Goal: Find specific page/section: Find specific page/section

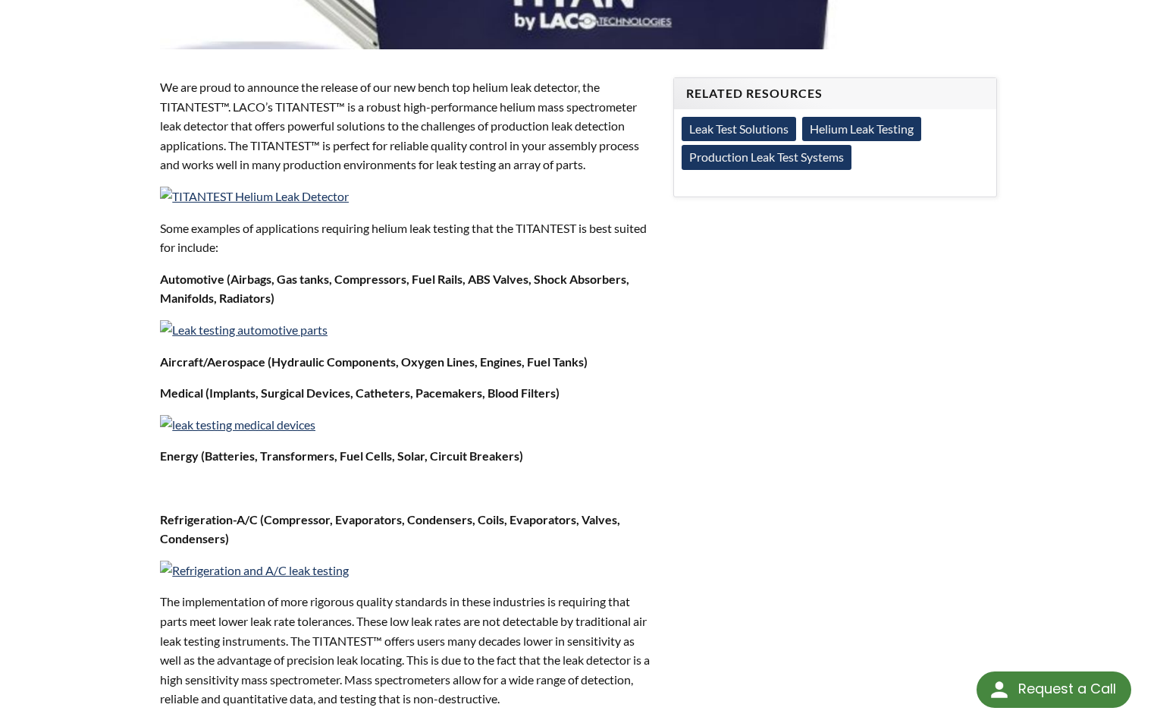
scroll to position [455, 0]
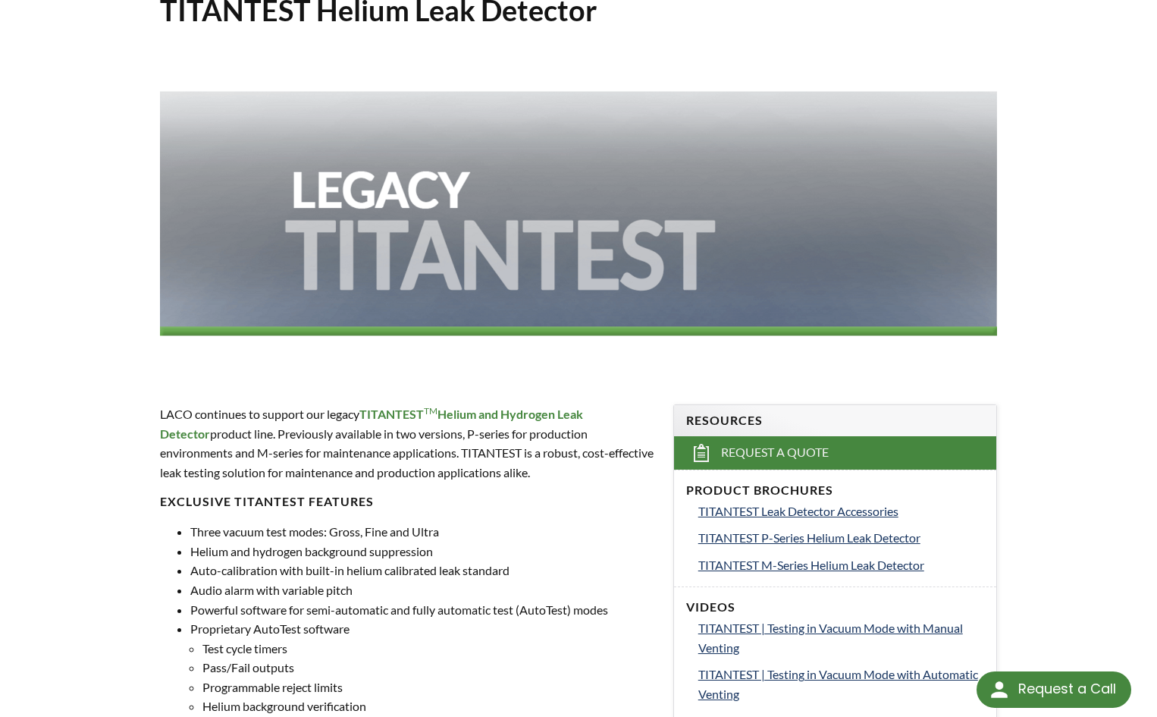
scroll to position [303, 0]
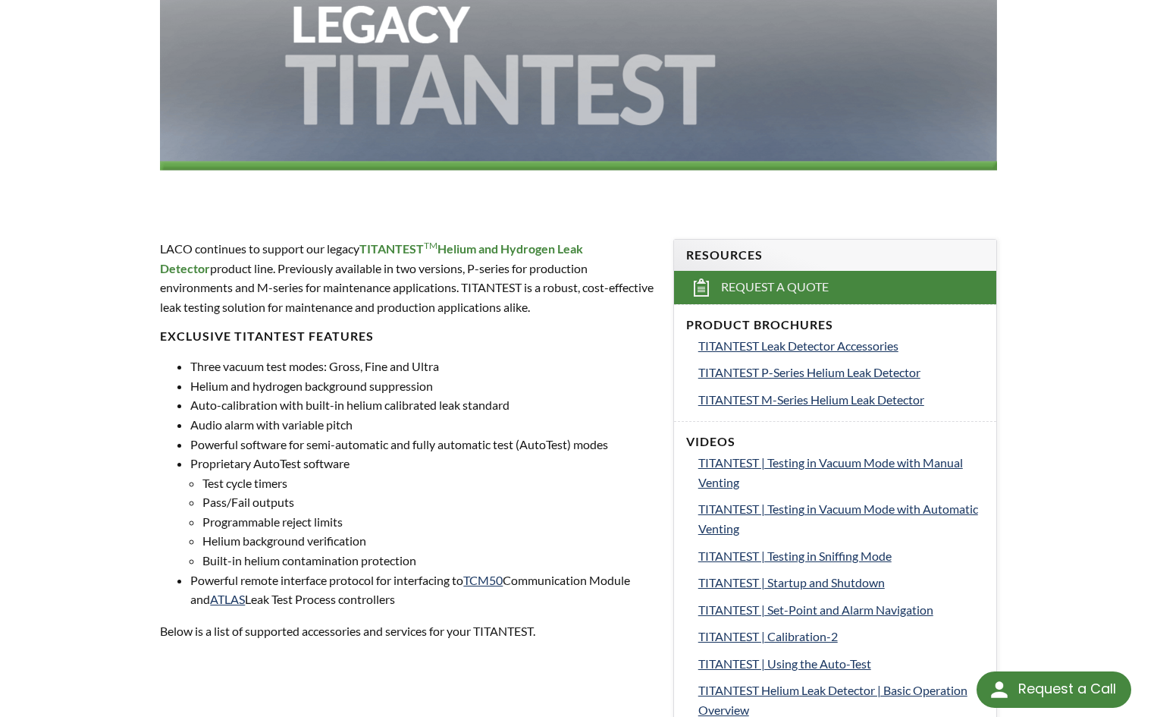
click at [529, 241] on span "TITANTEST TM Helium and Hydrogen Leak Detector" at bounding box center [371, 258] width 423 height 34
click at [531, 249] on strong "TITANTEST TM Helium and Hydrogen Leak Detector" at bounding box center [371, 258] width 423 height 34
click at [193, 274] on strong "TITANTEST TM Helium and Hydrogen Leak Detector" at bounding box center [371, 258] width 423 height 34
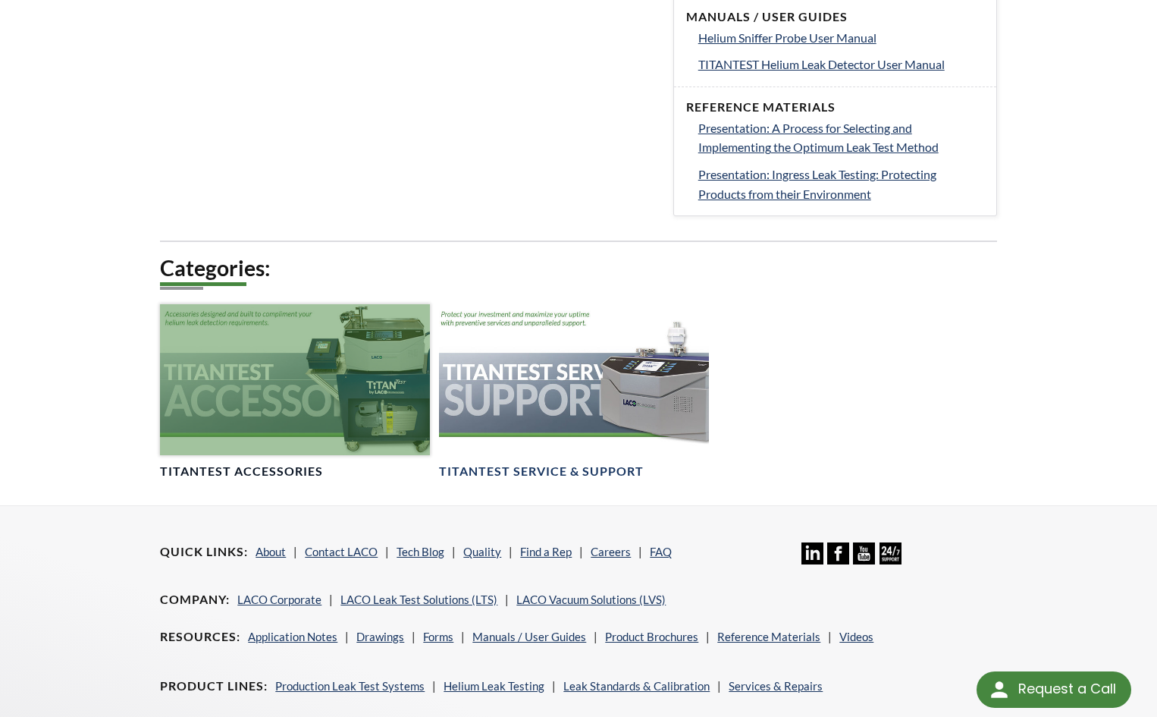
scroll to position [1137, 0]
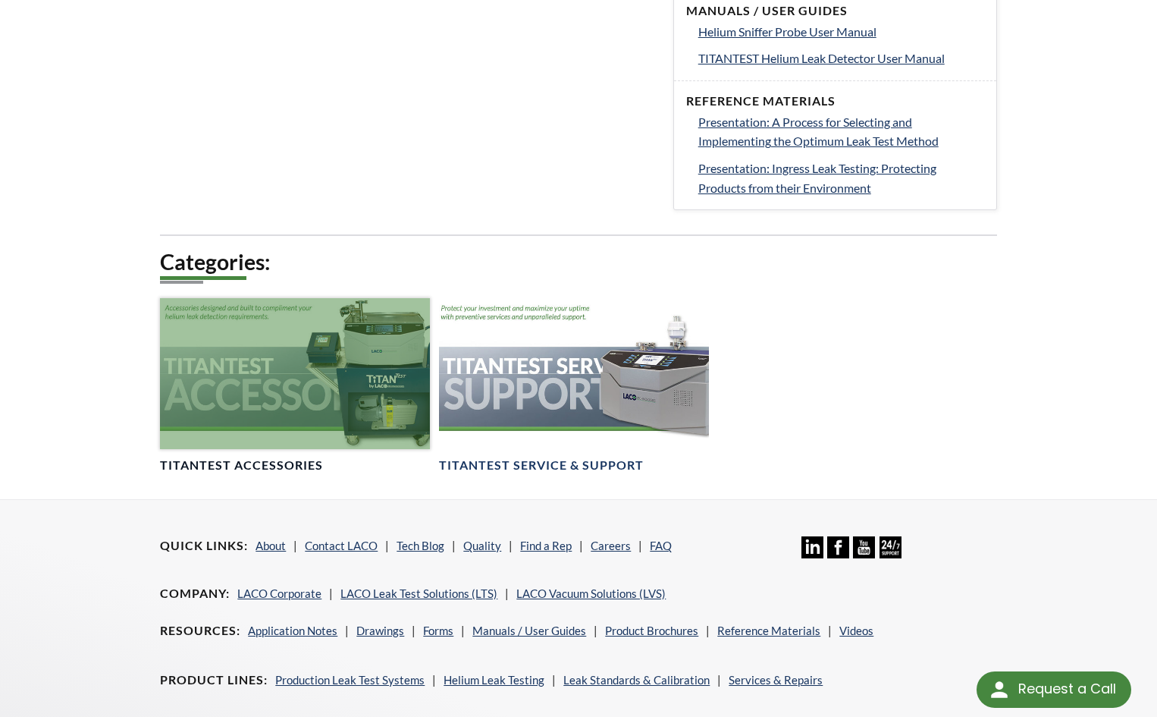
click at [309, 396] on div at bounding box center [295, 374] width 270 height 152
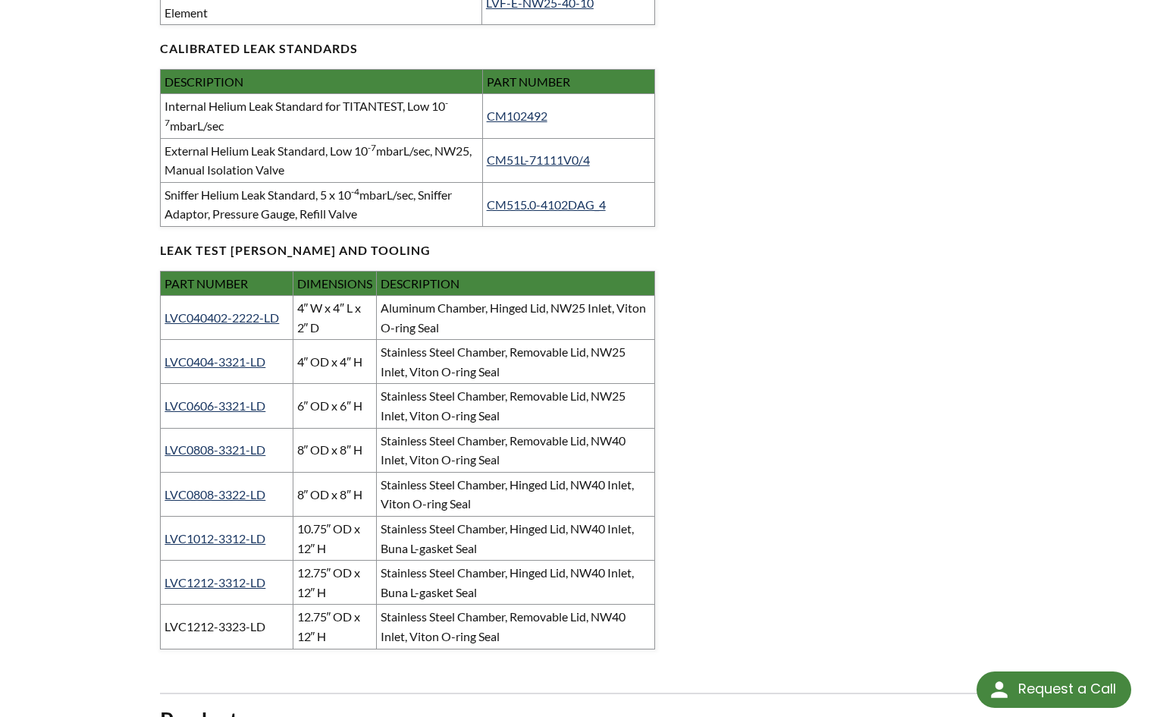
scroll to position [2199, 0]
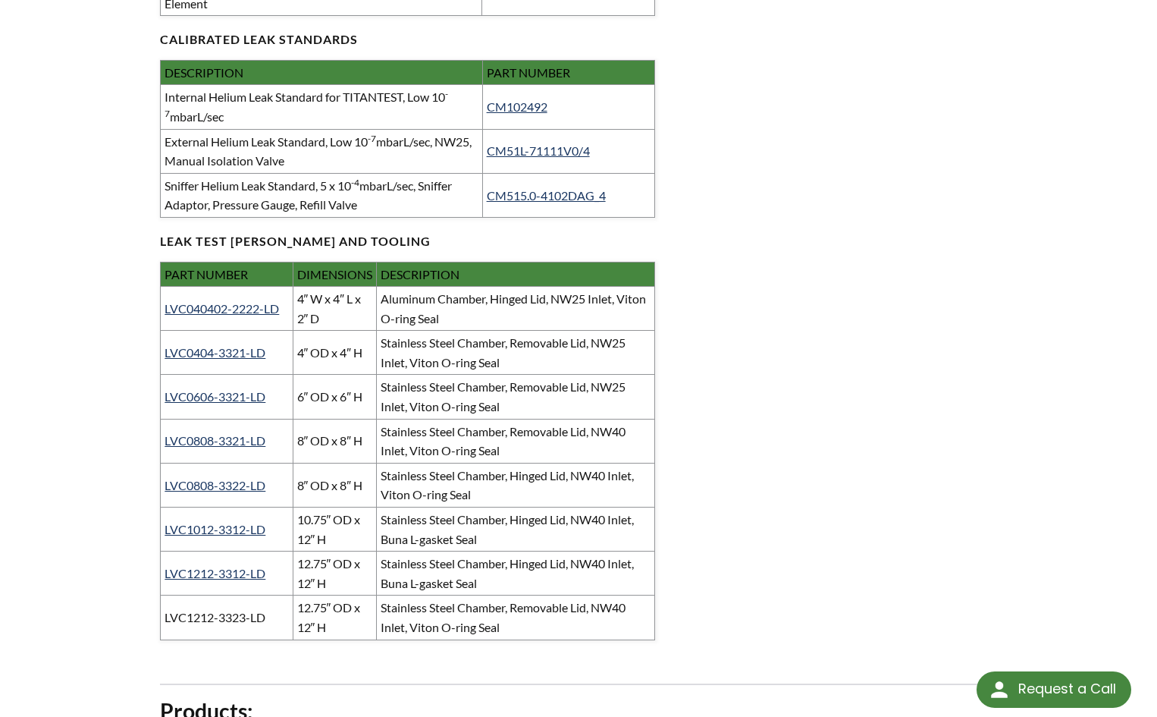
click at [834, 391] on div "TITANTEST ACCESSORIES [PERSON_NAME] continues to support our legacy TITANTEST H…" at bounding box center [578, 184] width 971 height 4506
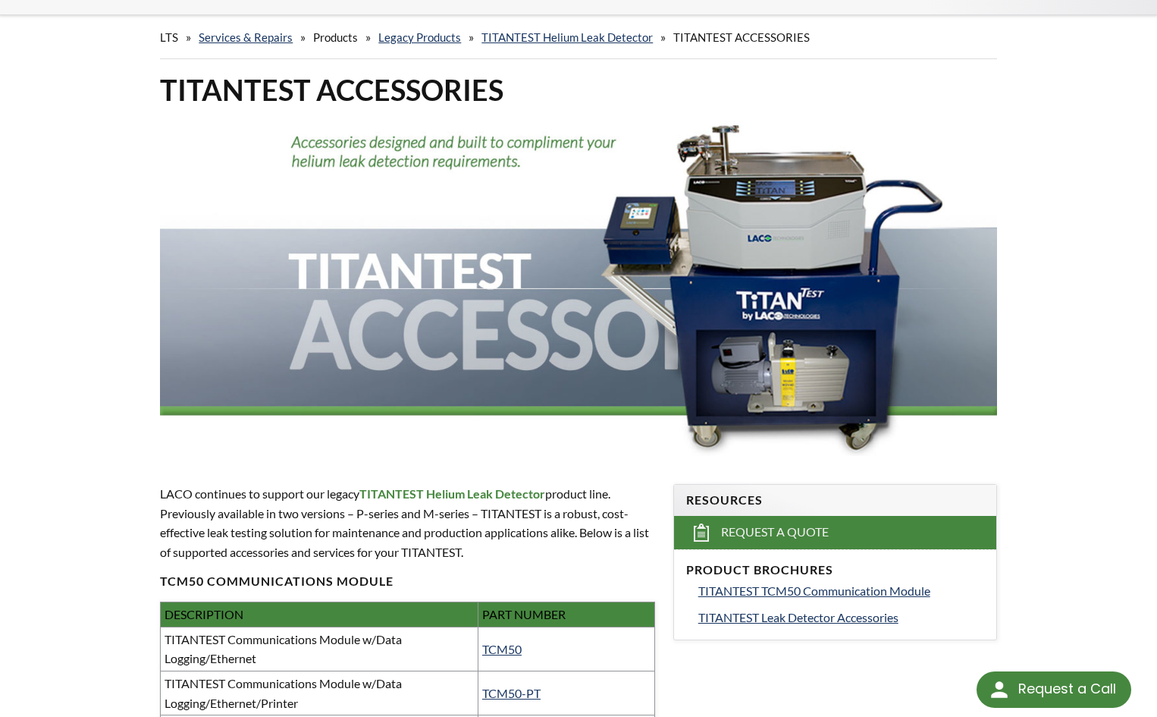
scroll to position [0, 0]
